Goal: Contribute content: Add original content to the website for others to see

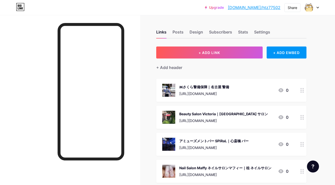
click at [214, 60] on div "+ Add header" at bounding box center [231, 65] width 150 height 12
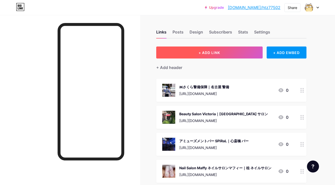
click at [214, 54] on span "+ ADD LINK" at bounding box center [210, 53] width 22 height 4
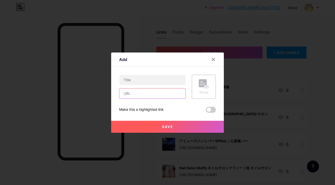
click at [155, 91] on input "text" at bounding box center [153, 94] width 66 height 10
paste input "[URL][DOMAIN_NAME]"
type input "[URL][DOMAIN_NAME]"
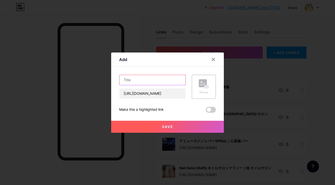
click at [146, 82] on input "text" at bounding box center [153, 80] width 66 height 10
paste input "株式会社ベネフィットネオ｜所沢 リフォーム"
type input "株式会社ベネフィットネオ｜所沢 リフォーム"
click at [205, 76] on div "Picture" at bounding box center [204, 87] width 24 height 24
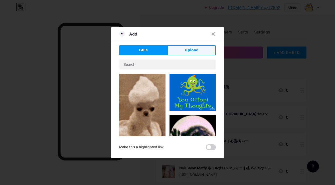
click at [201, 50] on button "Upload" at bounding box center [192, 50] width 48 height 10
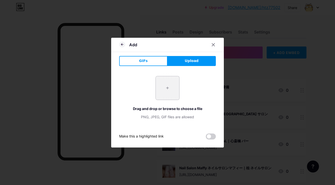
click at [160, 86] on input "file" at bounding box center [168, 88] width 24 height 24
type input "C:\fakepath\1938954c68839b40f5cd09a34ddc1d7f2b15fe22e1cd9d555cab8dbe285ab8f6.jpg"
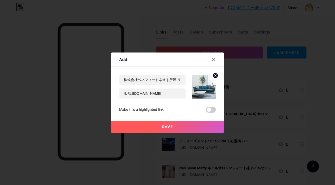
click at [176, 129] on button "Save" at bounding box center [167, 127] width 113 height 12
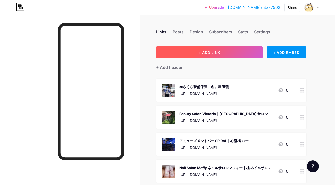
click at [196, 56] on button "+ ADD LINK" at bounding box center [209, 53] width 107 height 12
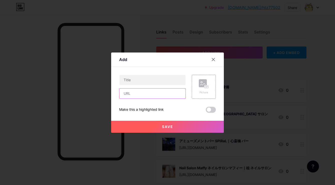
click at [163, 94] on input "text" at bounding box center [153, 94] width 66 height 10
paste input "[URL][DOMAIN_NAME]"
type input "[URL][DOMAIN_NAME]"
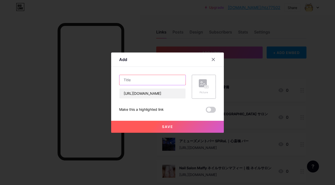
click at [150, 83] on input "text" at bounding box center [153, 80] width 66 height 10
paste input "ローソン [GEOGRAPHIC_DATA]｜安城 コンビニ"
type input "ローソン [GEOGRAPHIC_DATA]｜安城 コンビニ"
click at [202, 83] on circle at bounding box center [202, 83] width 2 height 2
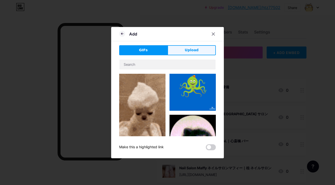
click at [202, 48] on button "Upload" at bounding box center [192, 50] width 48 height 10
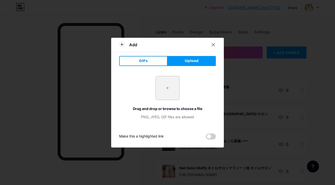
click at [173, 87] on input "file" at bounding box center [168, 88] width 24 height 24
type input "C:\fakepath\d6e1985f861eace443a66a125e63349dbd269a5e8a2f3778e081c87277b04f88.jpg"
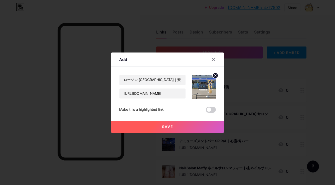
click at [166, 124] on button "Save" at bounding box center [167, 127] width 113 height 12
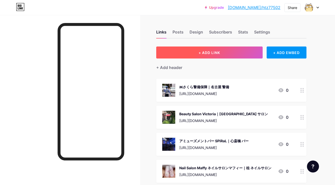
click at [181, 54] on button "+ ADD LINK" at bounding box center [209, 53] width 107 height 12
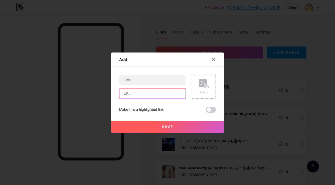
click at [166, 92] on input "text" at bounding box center [153, 94] width 66 height 10
paste input "[URL][DOMAIN_NAME]"
type input "[URL][DOMAIN_NAME]"
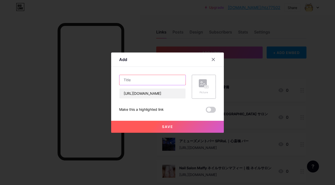
click at [169, 80] on input "text" at bounding box center [153, 80] width 66 height 10
paste input "味屋｜[GEOGRAPHIC_DATA] 和食"
type input "味屋｜[GEOGRAPHIC_DATA] 和食"
click at [200, 81] on rect at bounding box center [203, 83] width 8 height 8
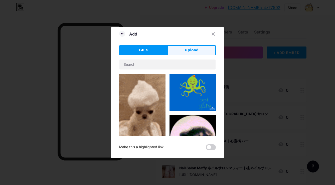
click at [199, 46] on button "Upload" at bounding box center [192, 50] width 48 height 10
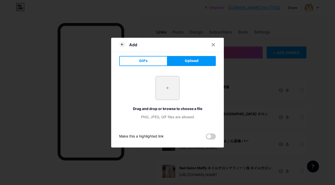
click at [176, 84] on input "file" at bounding box center [168, 88] width 24 height 24
type input "C:\fakepath\aed5f047248de77765eea4af5045020be3e59a3b7406412ad0e51e90956d93c5.jpg"
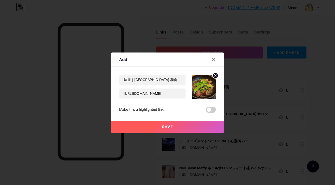
click at [149, 128] on button "Save" at bounding box center [167, 127] width 113 height 12
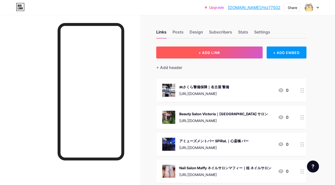
click at [180, 52] on button "+ ADD LINK" at bounding box center [209, 53] width 107 height 12
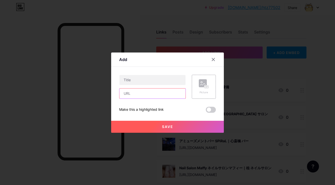
click at [162, 96] on input "text" at bounding box center [153, 94] width 66 height 10
paste input "[URL][DOMAIN_NAME]"
type input "[URL][DOMAIN_NAME]"
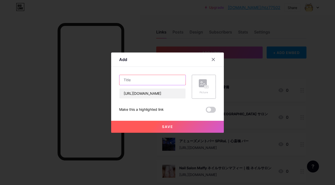
click at [163, 78] on input "text" at bounding box center [153, 80] width 66 height 10
paste input "マリーウェッジ｜流山市 結婚相談所"
type input "マリーウェッジ｜流山市 結婚相談所"
click at [202, 81] on rect at bounding box center [203, 83] width 8 height 8
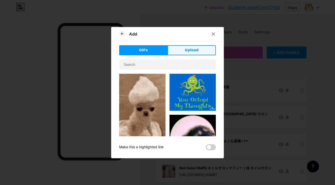
click at [200, 54] on button "Upload" at bounding box center [192, 50] width 48 height 10
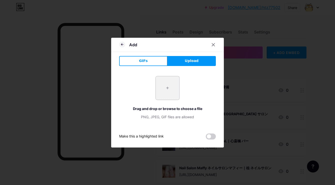
click at [170, 88] on input "file" at bounding box center [168, 88] width 24 height 24
type input "C:\fakepath\68beaf09e200fdde01411403144f76eff505f29f7f37d030236d939a33042f0b.jpg"
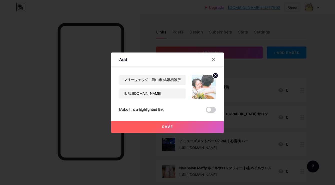
click at [159, 127] on button "Save" at bounding box center [167, 127] width 113 height 12
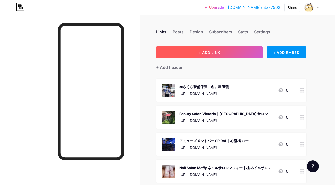
click at [183, 52] on button "+ ADD LINK" at bounding box center [209, 53] width 107 height 12
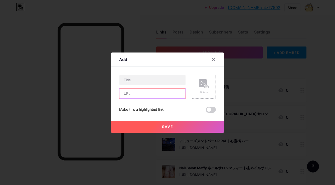
click at [165, 90] on input "text" at bounding box center [153, 94] width 66 height 10
paste input "[URL][DOMAIN_NAME]"
type input "[URL][DOMAIN_NAME]"
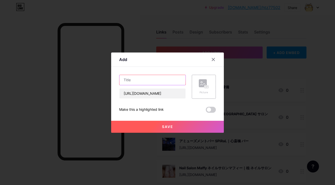
click at [152, 78] on input "text" at bounding box center [153, 80] width 66 height 10
paste input "株式会社[PERSON_NAME]建設｜[PERSON_NAME][GEOGRAPHIC_DATA] 土木"
type input "株式会社[PERSON_NAME]建設｜[PERSON_NAME][GEOGRAPHIC_DATA] 土木"
click at [206, 81] on rect at bounding box center [203, 83] width 8 height 8
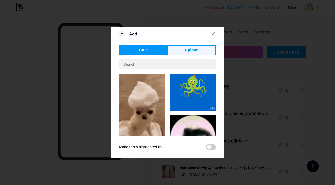
click at [201, 48] on button "Upload" at bounding box center [192, 50] width 48 height 10
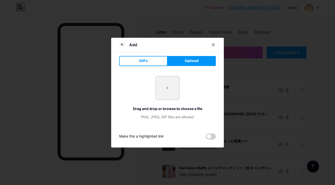
click at [168, 91] on input "file" at bounding box center [168, 88] width 24 height 24
type input "C:\fakepath\5a1c82829a711ac7c5f347a7ac839aba16d2da3a1c42840f560a638e76de728c.jpg"
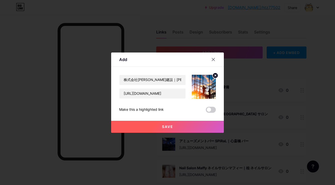
click at [160, 130] on button "Save" at bounding box center [167, 127] width 113 height 12
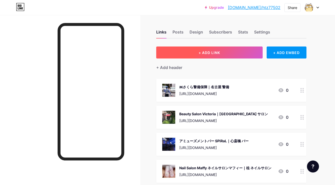
click at [191, 52] on button "+ ADD LINK" at bounding box center [209, 53] width 107 height 12
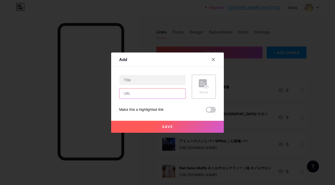
click at [170, 91] on input "text" at bounding box center [153, 94] width 66 height 10
paste input "[URL][DOMAIN_NAME]"
type input "[URL][DOMAIN_NAME]"
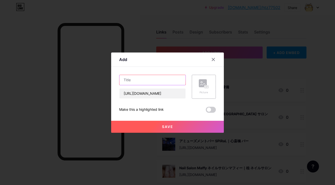
click at [174, 78] on input "text" at bounding box center [153, 80] width 66 height 10
paste input "株式会社L.U.M.S｜[PERSON_NAME][GEOGRAPHIC_DATA] 人材派遣"
type input "株式会社L.U.M.S｜[PERSON_NAME][GEOGRAPHIC_DATA] 人材派遣"
click at [197, 80] on div "Picture" at bounding box center [204, 87] width 24 height 24
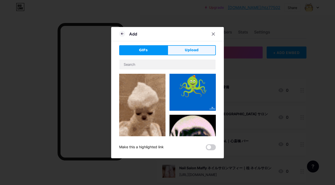
click at [196, 53] on button "Upload" at bounding box center [192, 50] width 48 height 10
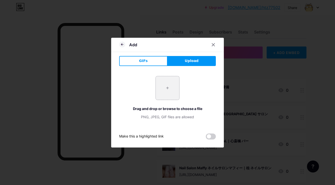
click at [172, 87] on input "file" at bounding box center [168, 88] width 24 height 24
type input "C:\fakepath\d4c1cfb1a0904cc02819af3735eb2b9cc6f4f396adbd729f6d10ae01adb00f4a.jpg"
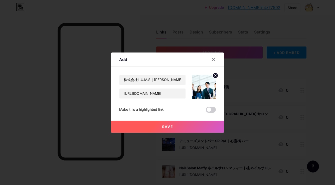
click at [161, 125] on button "Save" at bounding box center [167, 127] width 113 height 12
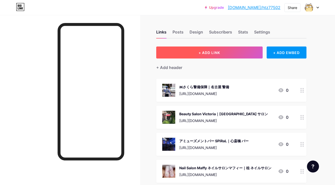
click at [205, 52] on span "+ ADD LINK" at bounding box center [210, 53] width 22 height 4
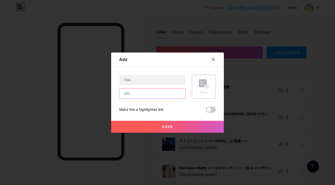
click at [171, 90] on input "text" at bounding box center [153, 94] width 66 height 10
paste input "[URL][DOMAIN_NAME]"
type input "[URL][DOMAIN_NAME]"
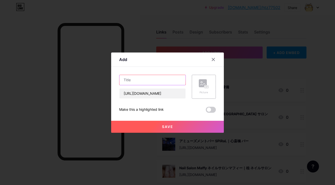
click at [174, 81] on input "text" at bounding box center [153, 80] width 66 height 10
paste input "Cafe La Karin｜姫路市 カフェ"
type input "Cafe La Karin｜姫路市 カフェ"
click at [202, 81] on rect at bounding box center [203, 83] width 8 height 8
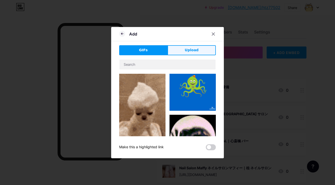
click at [203, 49] on button "Upload" at bounding box center [192, 50] width 48 height 10
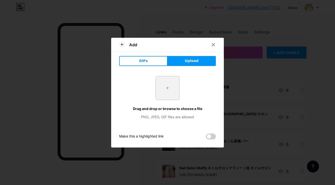
click at [170, 88] on input "file" at bounding box center [168, 88] width 24 height 24
type input "C:\fakepath\3ebc45dad3e7a4eb3f98a05b440428898b20b1262faeaeee7f1417065de54c17.jpg"
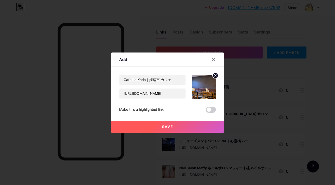
click at [168, 125] on span "Save" at bounding box center [167, 127] width 11 height 4
